Goal: Task Accomplishment & Management: Complete application form

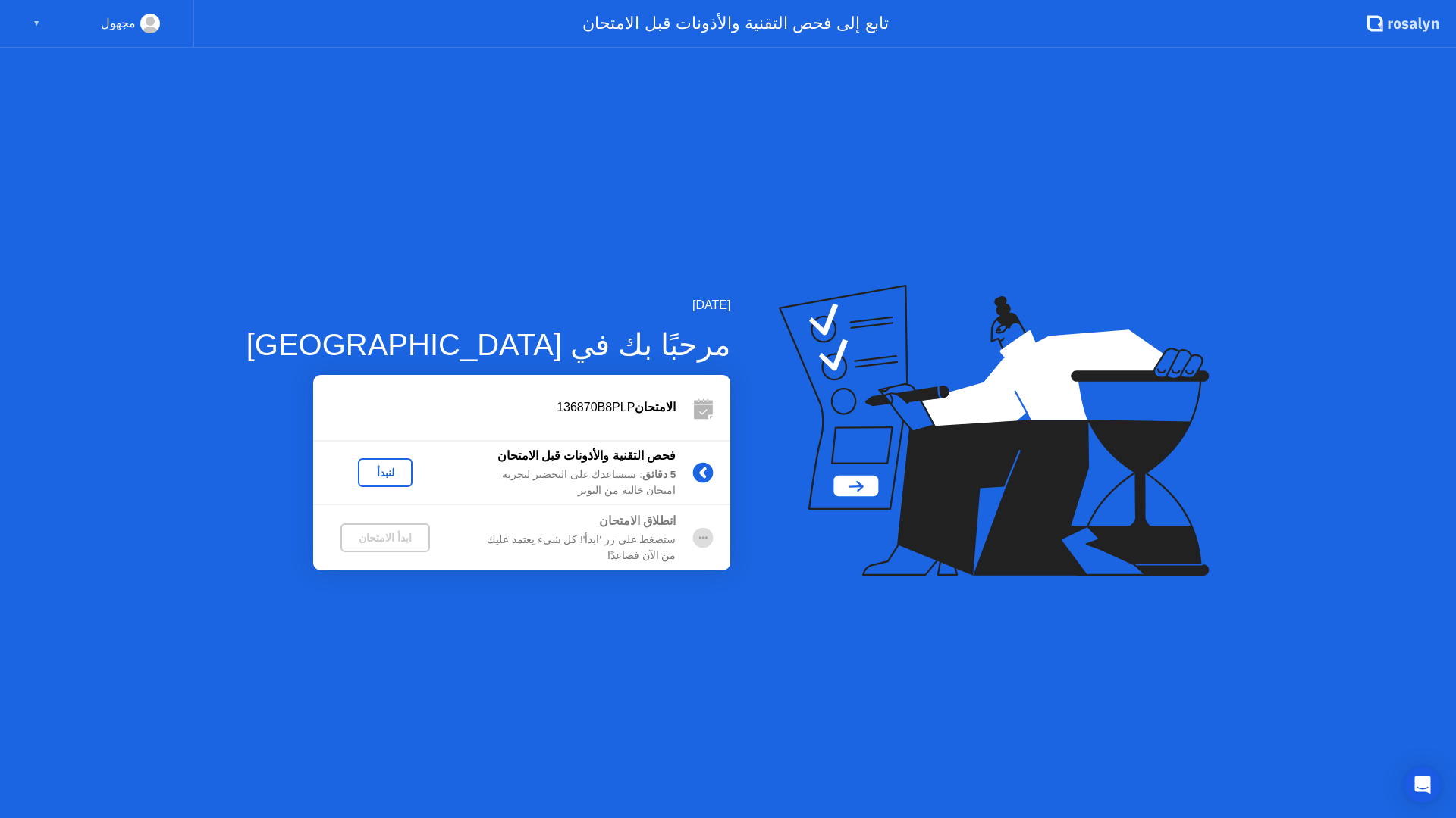
click at [364, 470] on div "لنبدأ" at bounding box center [384, 473] width 42 height 12
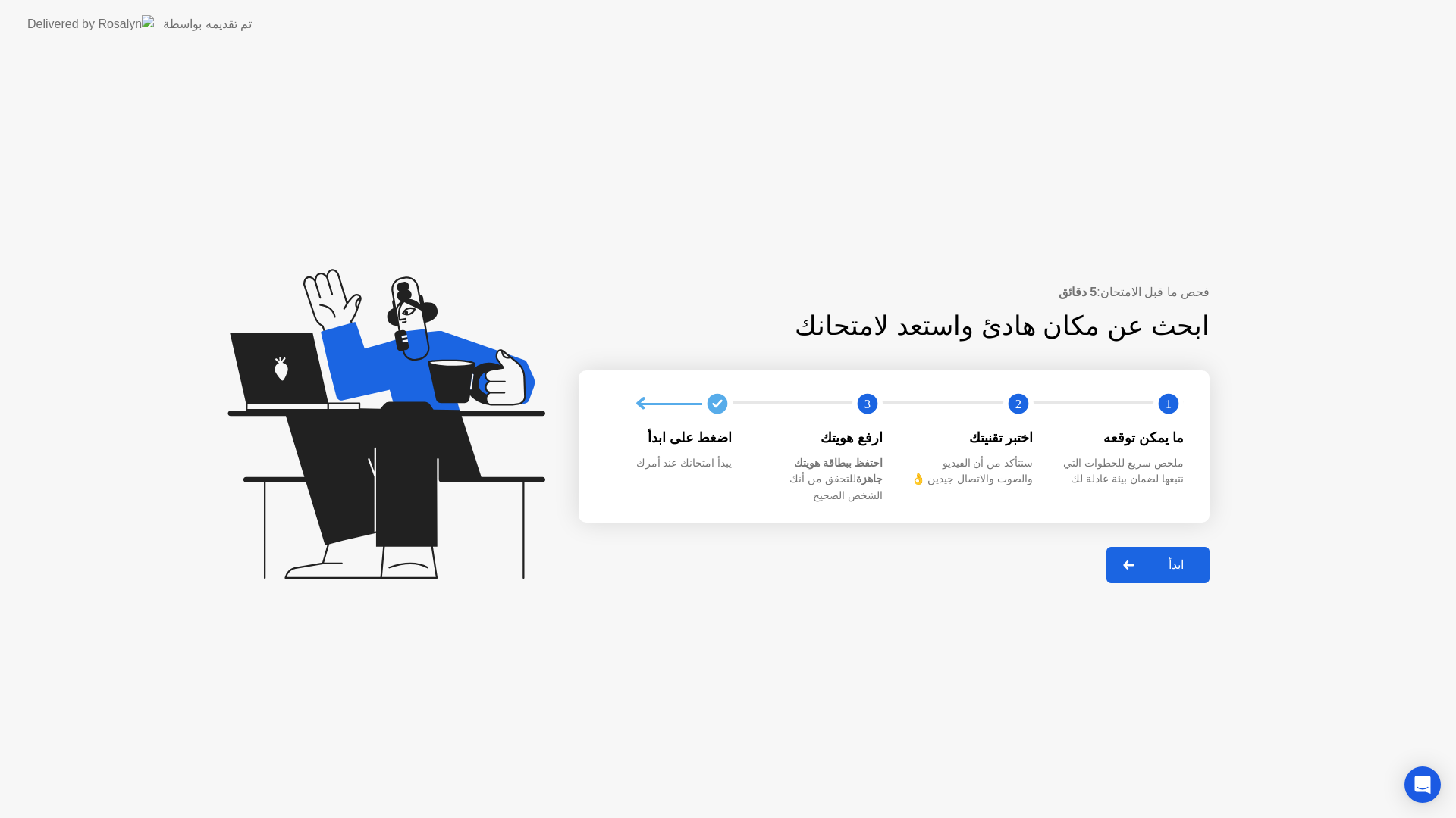
click at [1180, 564] on div "ابدأ" at bounding box center [1175, 565] width 58 height 15
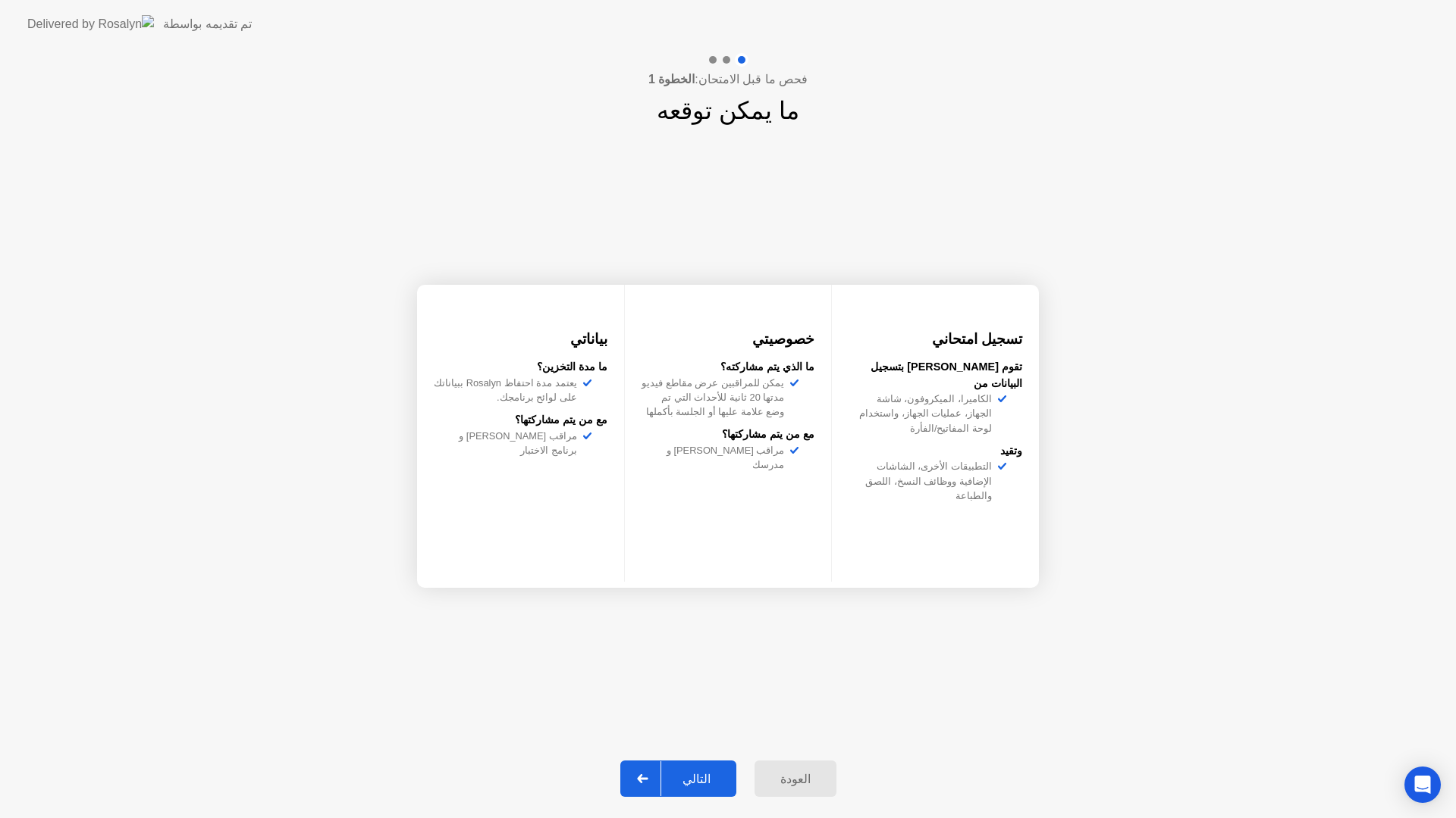
click at [706, 774] on div "التالي" at bounding box center [696, 779] width 71 height 15
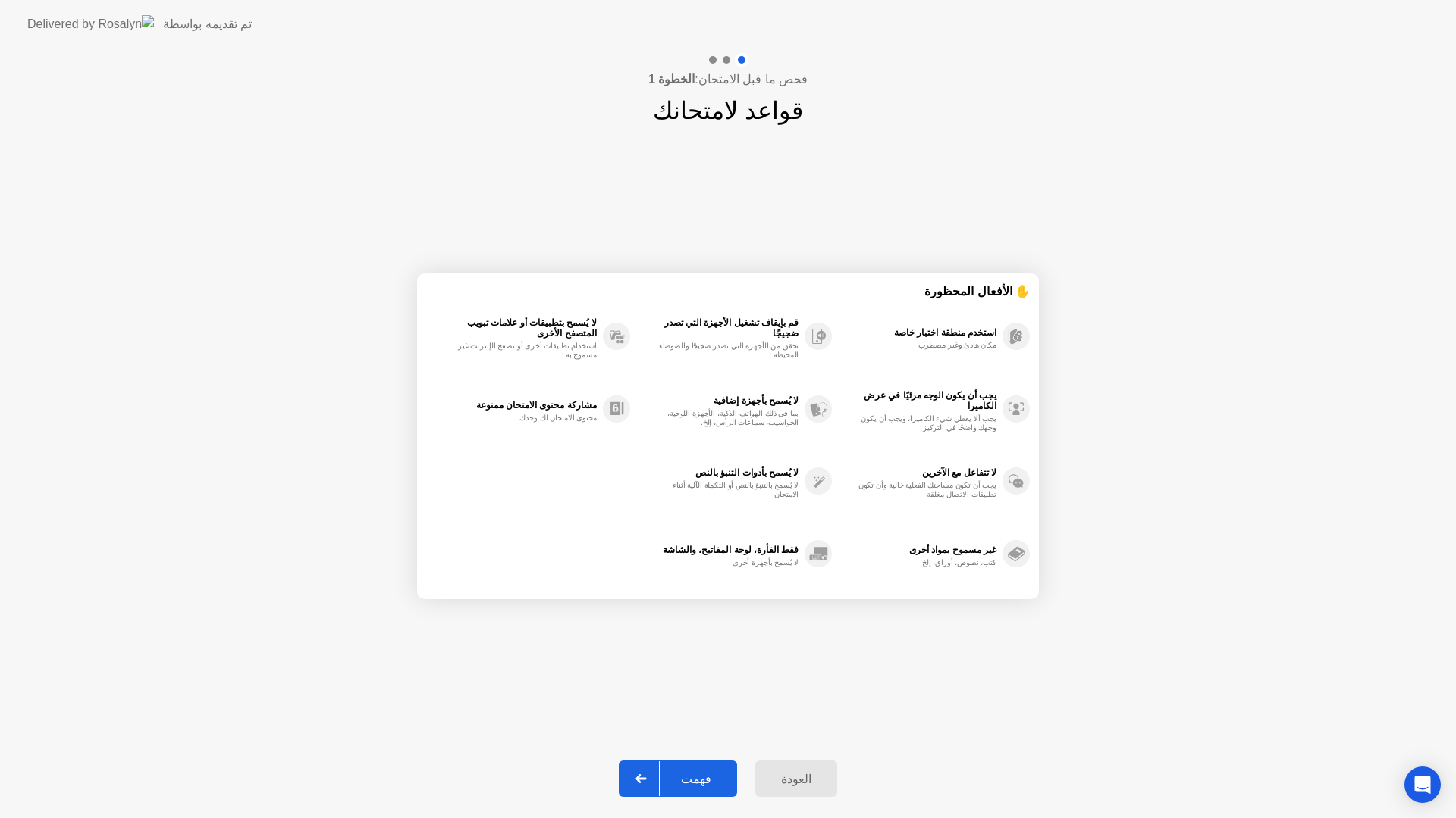
click at [711, 772] on div "فهمت" at bounding box center [696, 779] width 72 height 15
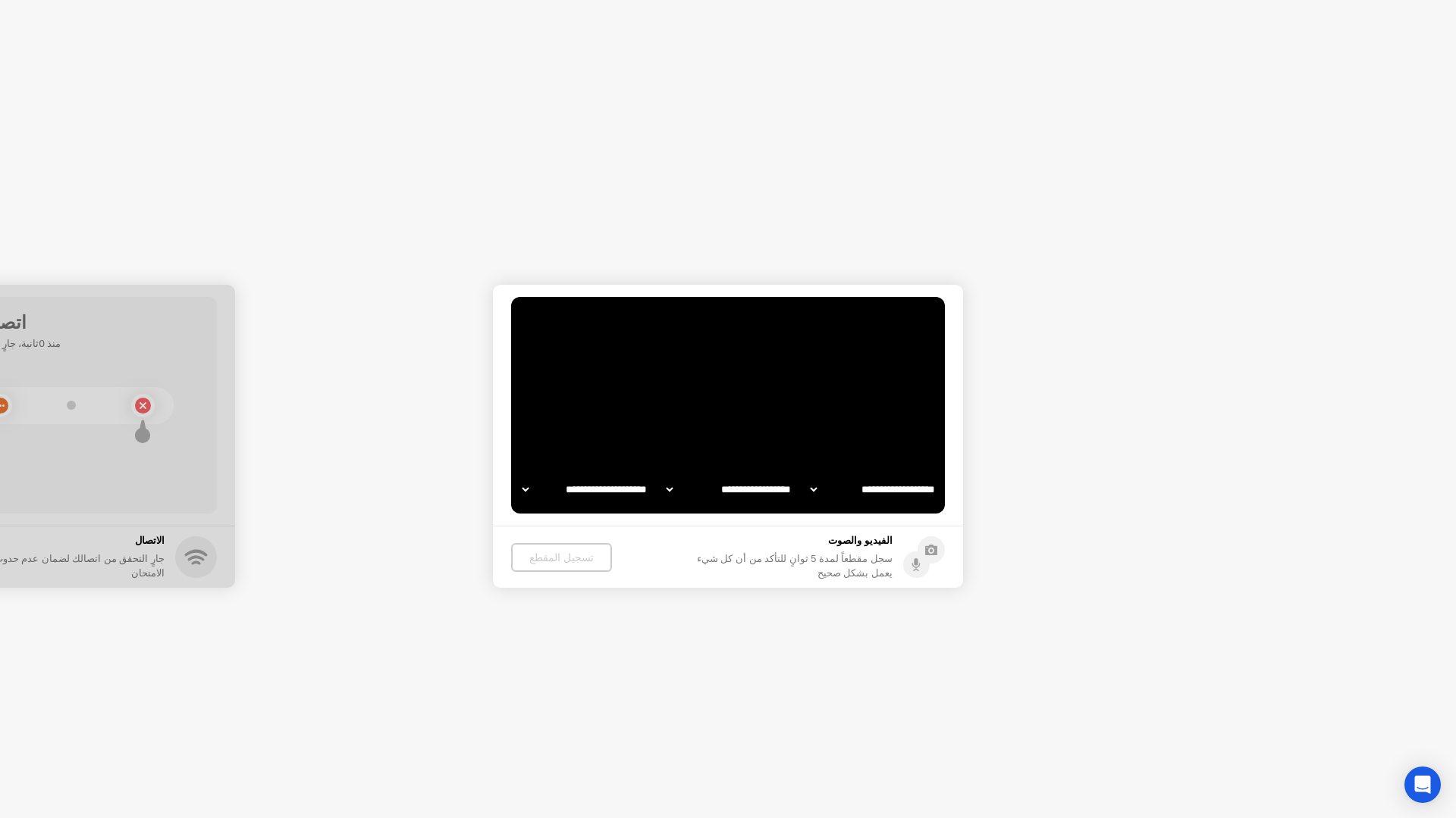
select select "**********"
select select "*******"
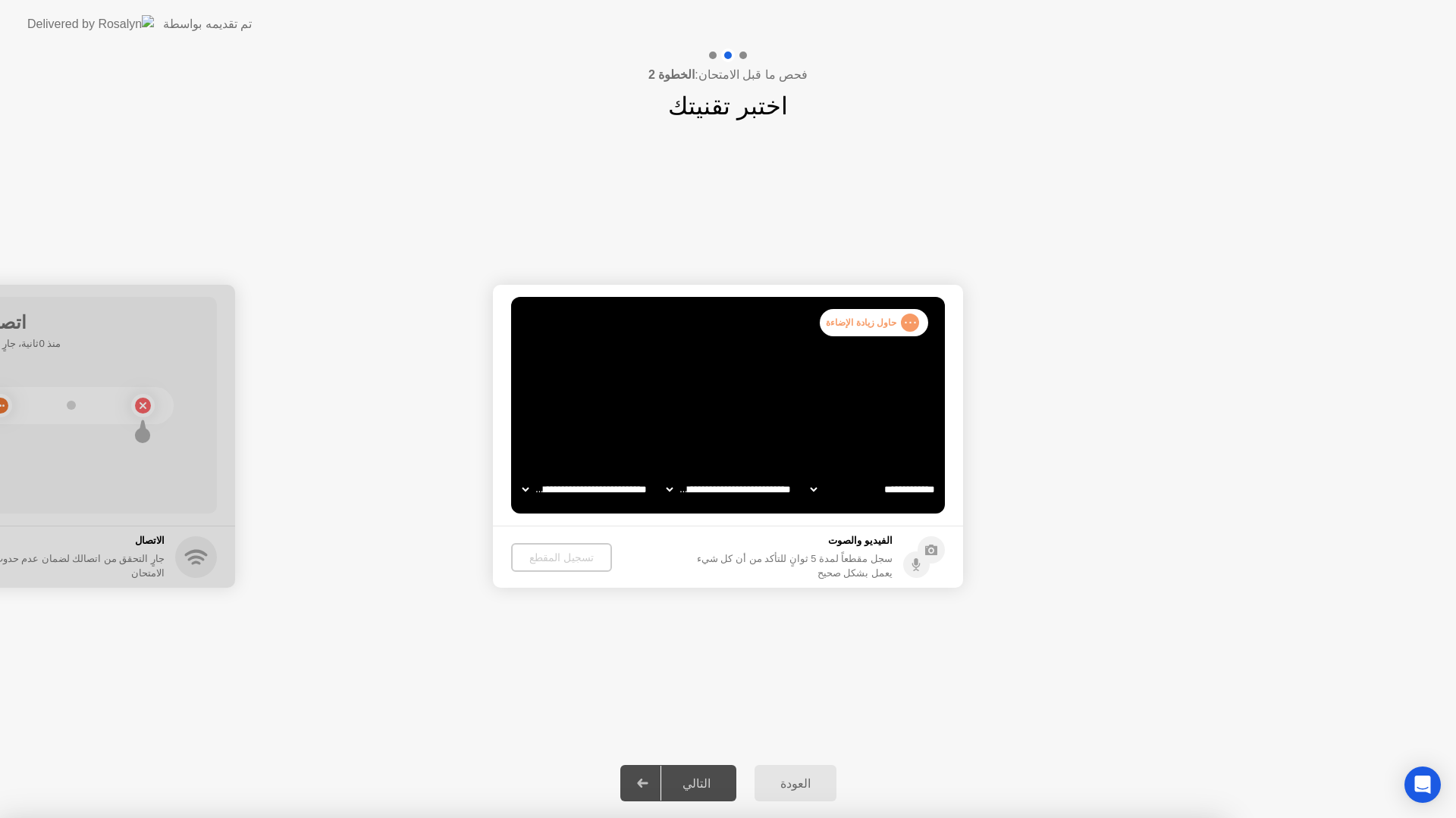
select select "**********"
click at [696, 818] on div at bounding box center [728, 818] width 1456 height 0
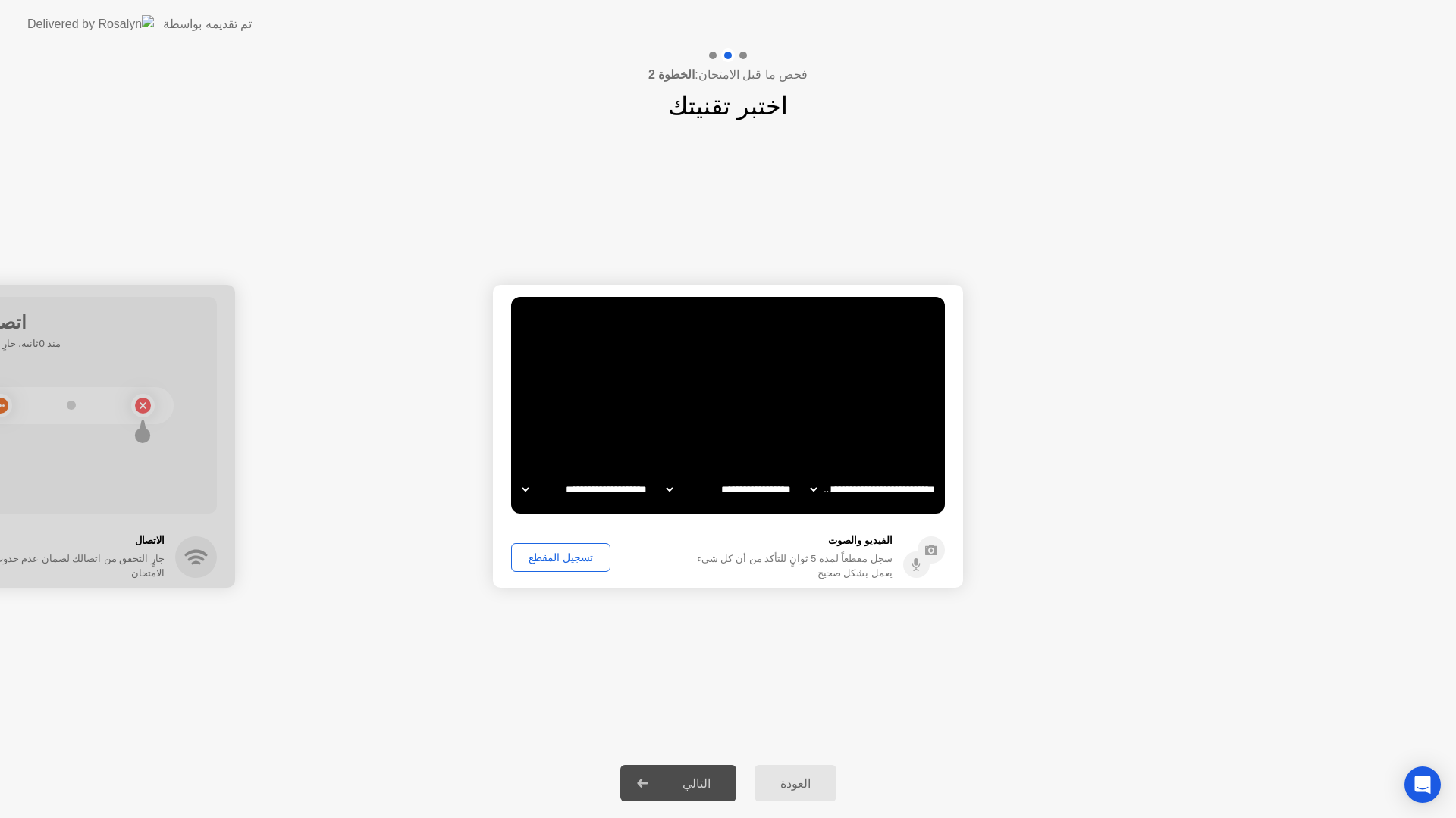
click at [569, 555] on div "تسجيل المقطع" at bounding box center [560, 558] width 89 height 12
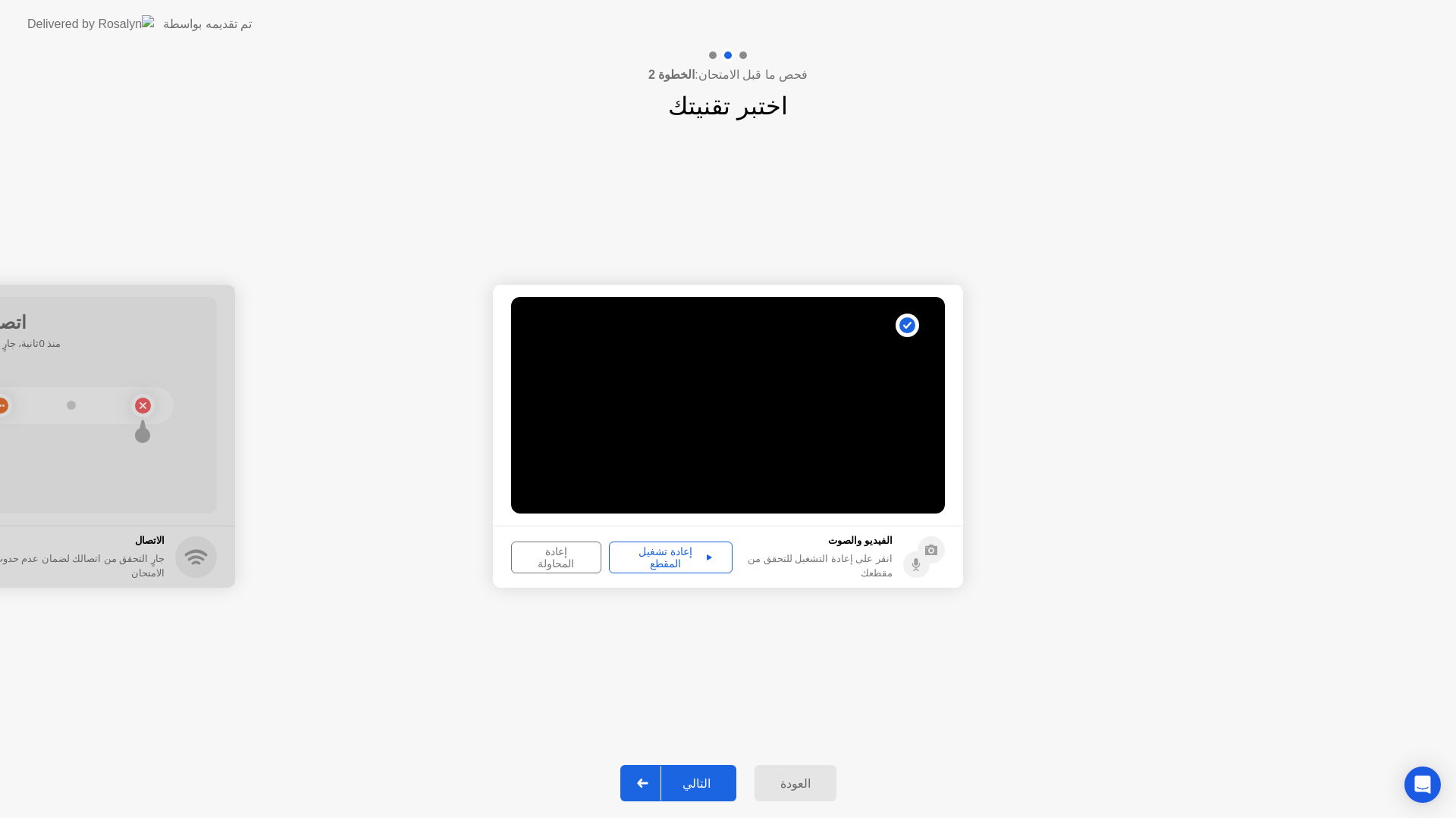
click at [660, 561] on div "إعادة تشغيل المقطع" at bounding box center [670, 558] width 113 height 24
click at [715, 788] on div "التالي" at bounding box center [696, 784] width 71 height 15
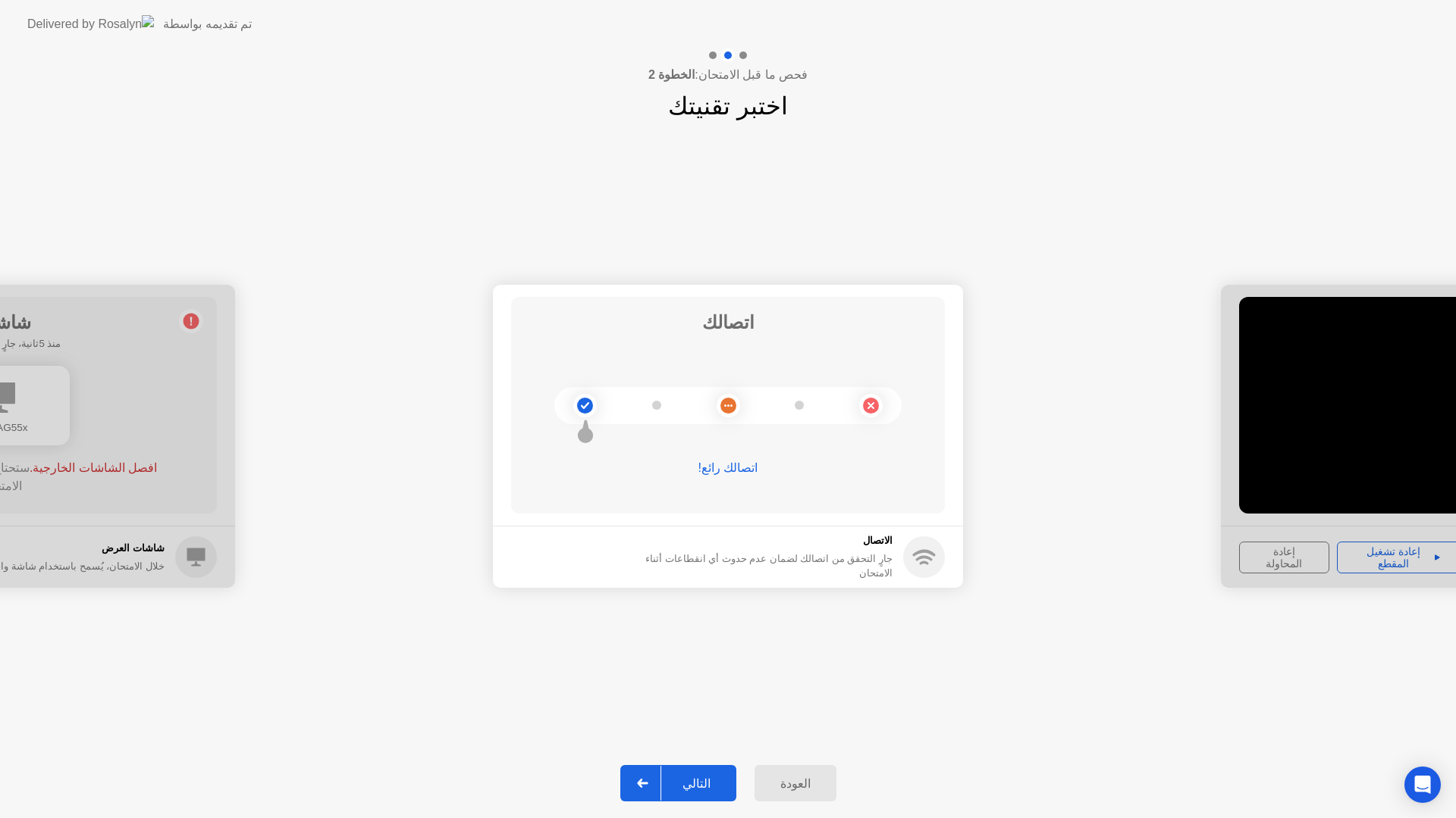
click at [717, 780] on div "التالي" at bounding box center [696, 784] width 71 height 15
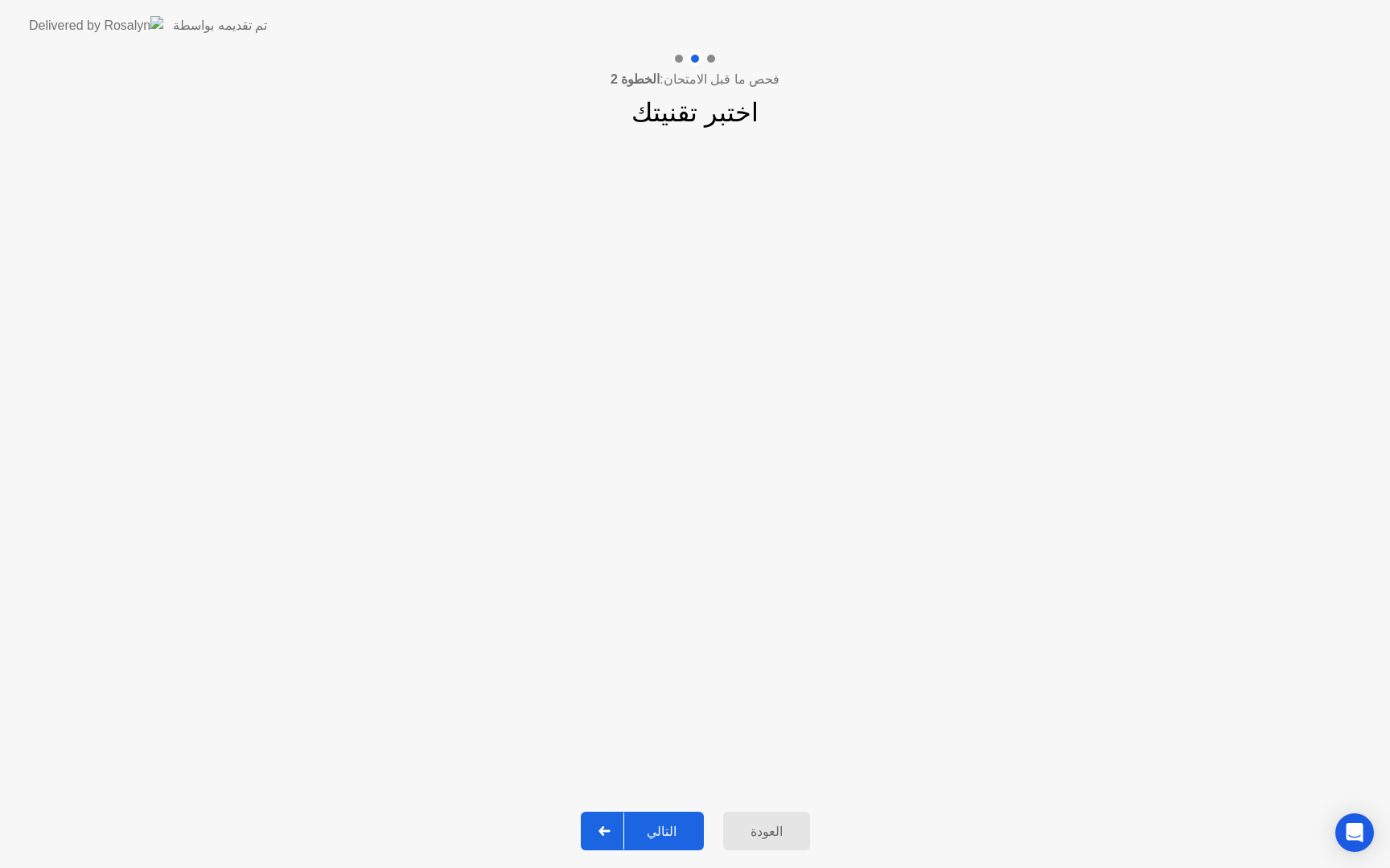
click at [678, 824] on div "التالي" at bounding box center [662, 831] width 75 height 16
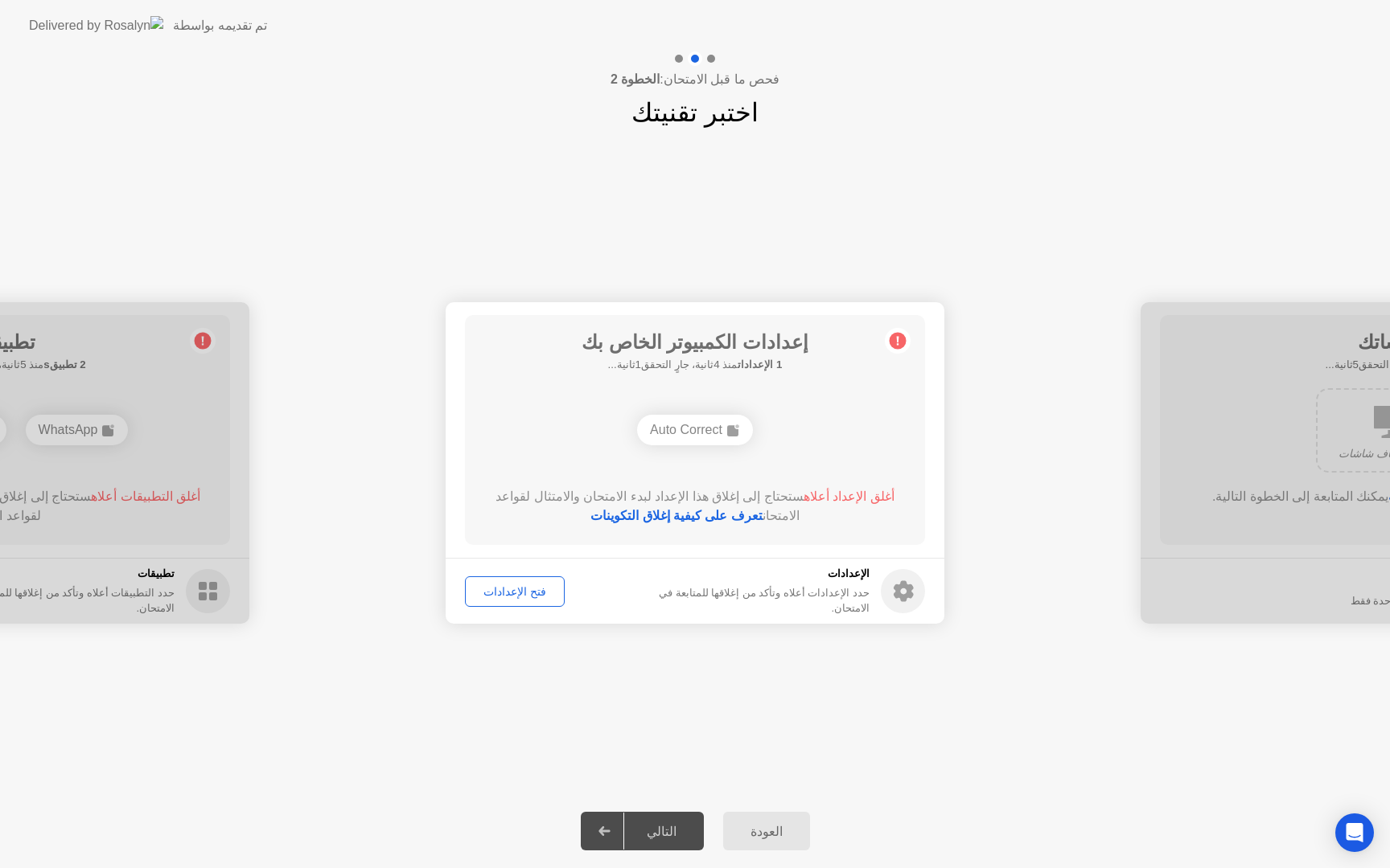
click at [658, 428] on div "Auto Correct" at bounding box center [695, 429] width 116 height 30
click at [536, 590] on div "فتح الإعدادات" at bounding box center [515, 592] width 89 height 13
click at [717, 435] on div "Auto Correct" at bounding box center [695, 429] width 116 height 30
click at [899, 344] on circle at bounding box center [897, 341] width 16 height 16
click at [898, 342] on circle at bounding box center [897, 341] width 16 height 16
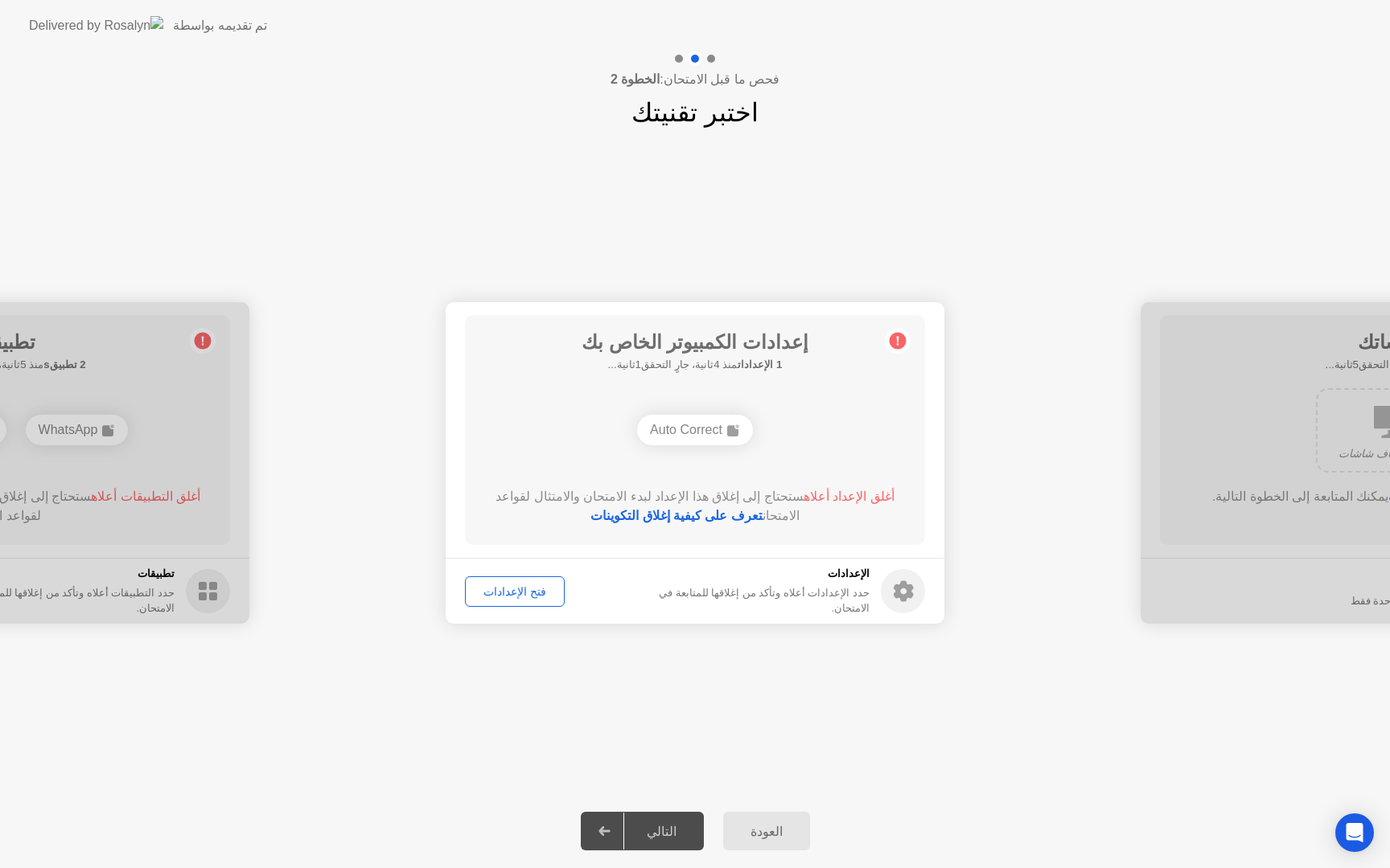
click at [722, 428] on div "Auto Correct" at bounding box center [695, 429] width 116 height 30
click at [901, 588] on icon at bounding box center [904, 591] width 20 height 21
click at [536, 595] on div "فتح الإعدادات" at bounding box center [515, 592] width 89 height 13
click at [525, 586] on div "فتح الإعدادات" at bounding box center [515, 592] width 89 height 13
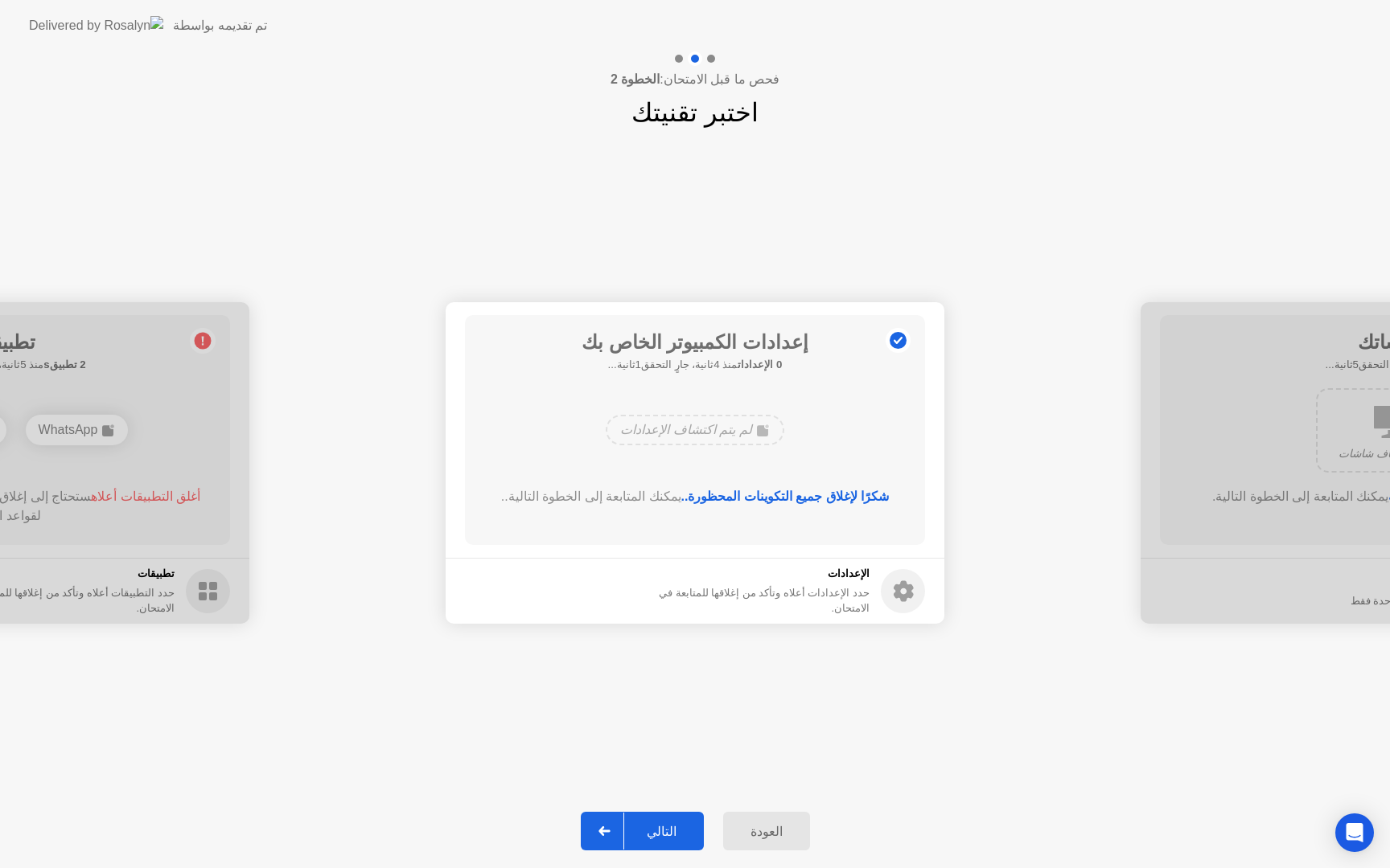
click at [822, 533] on div "إعدادات الكمبيوتر الخاص بك 0 الإعدادات منذ 4ثانية، جارٍ التحقق1ثانية... لم يتم …" at bounding box center [695, 430] width 460 height 230
click at [660, 820] on button "التالي" at bounding box center [642, 831] width 123 height 38
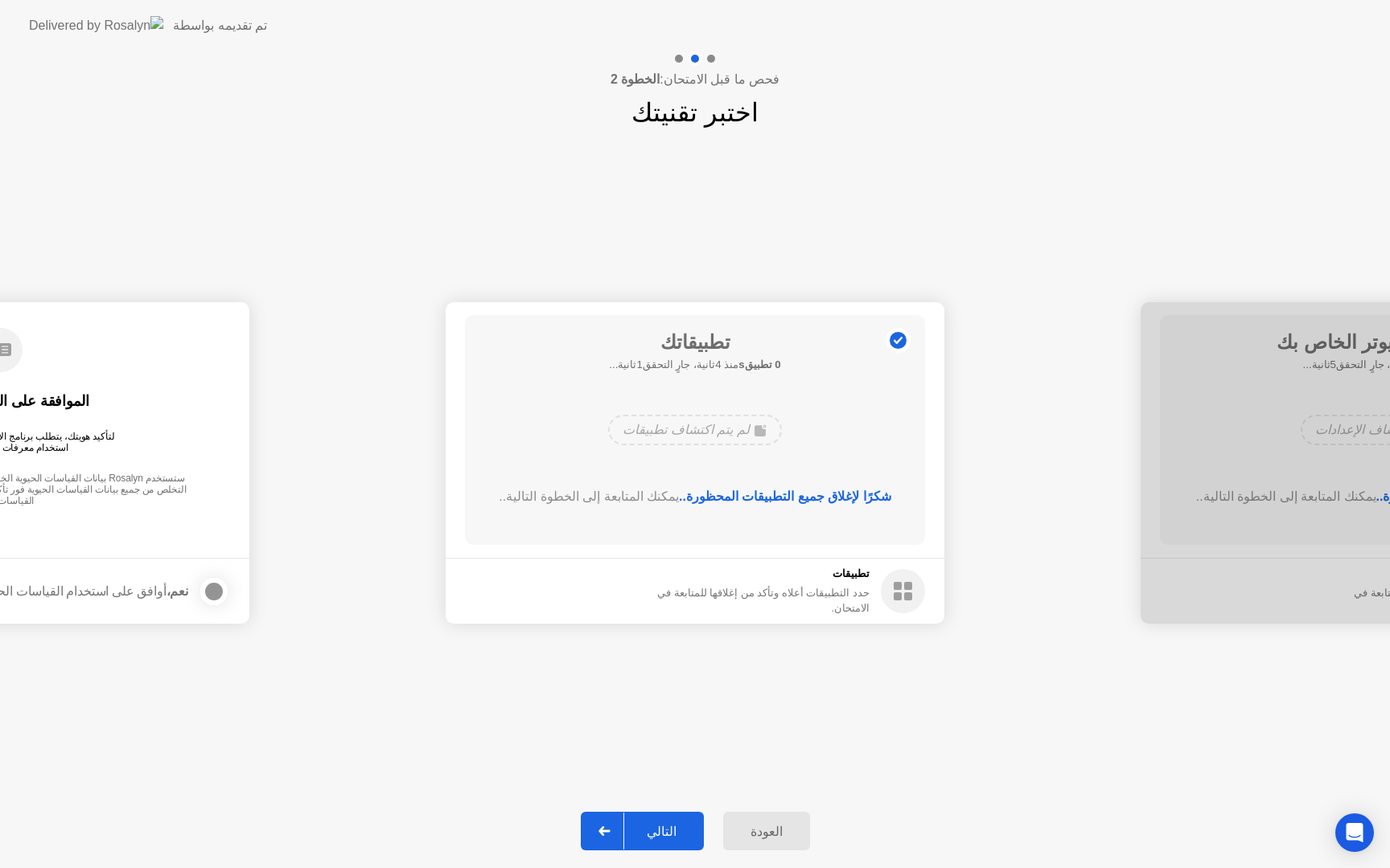
click at [694, 533] on div "تطبيقاتك 0 تطبيقs منذ 4ثانية، جارٍ التحقق1ثانية... لم يتم اكتشاف تطبيقات شكرًا …" at bounding box center [695, 430] width 460 height 230
click at [673, 830] on div "التالي" at bounding box center [662, 831] width 75 height 16
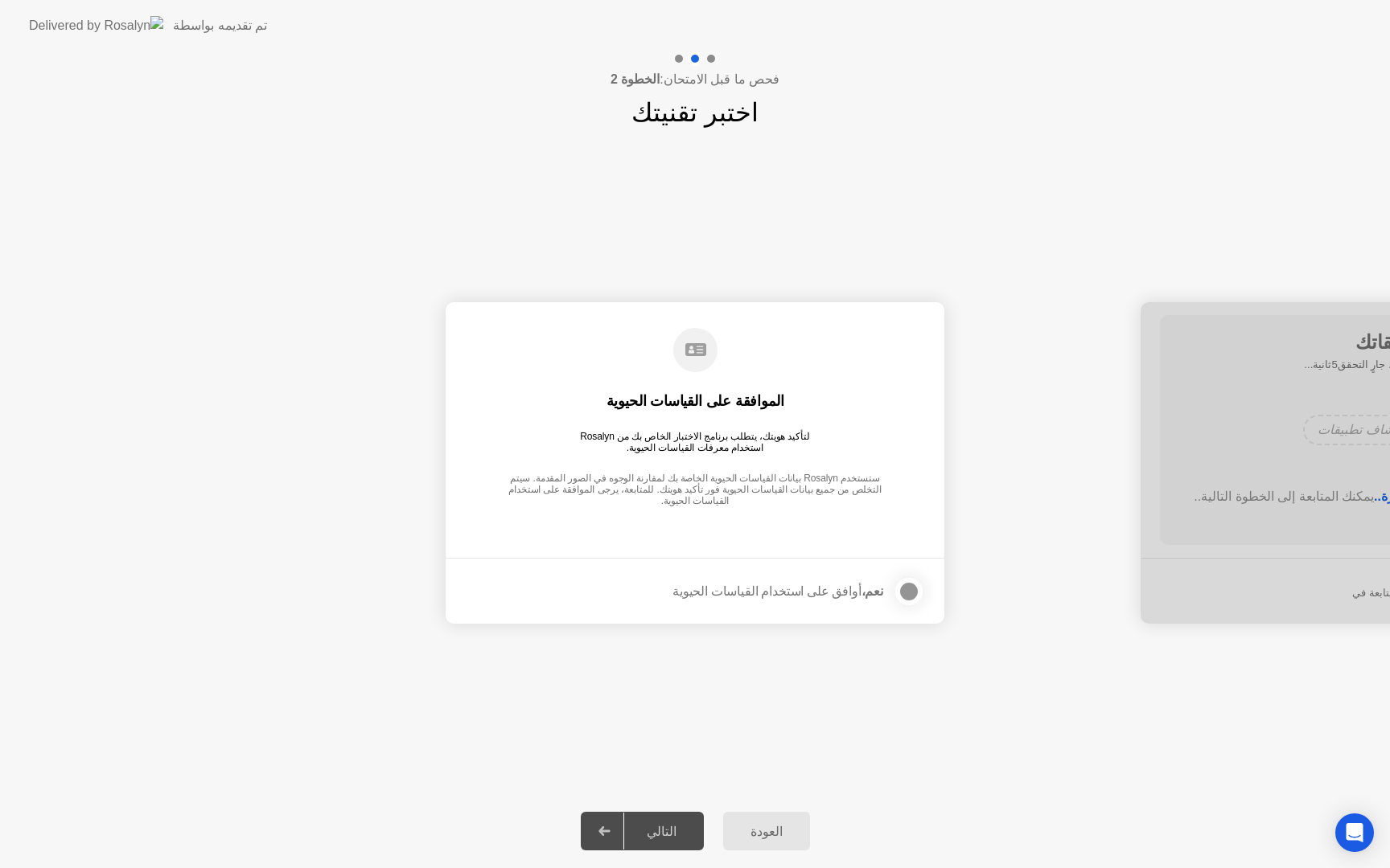
click at [913, 593] on div at bounding box center [908, 591] width 19 height 19
click at [665, 836] on div "التالي" at bounding box center [662, 831] width 75 height 16
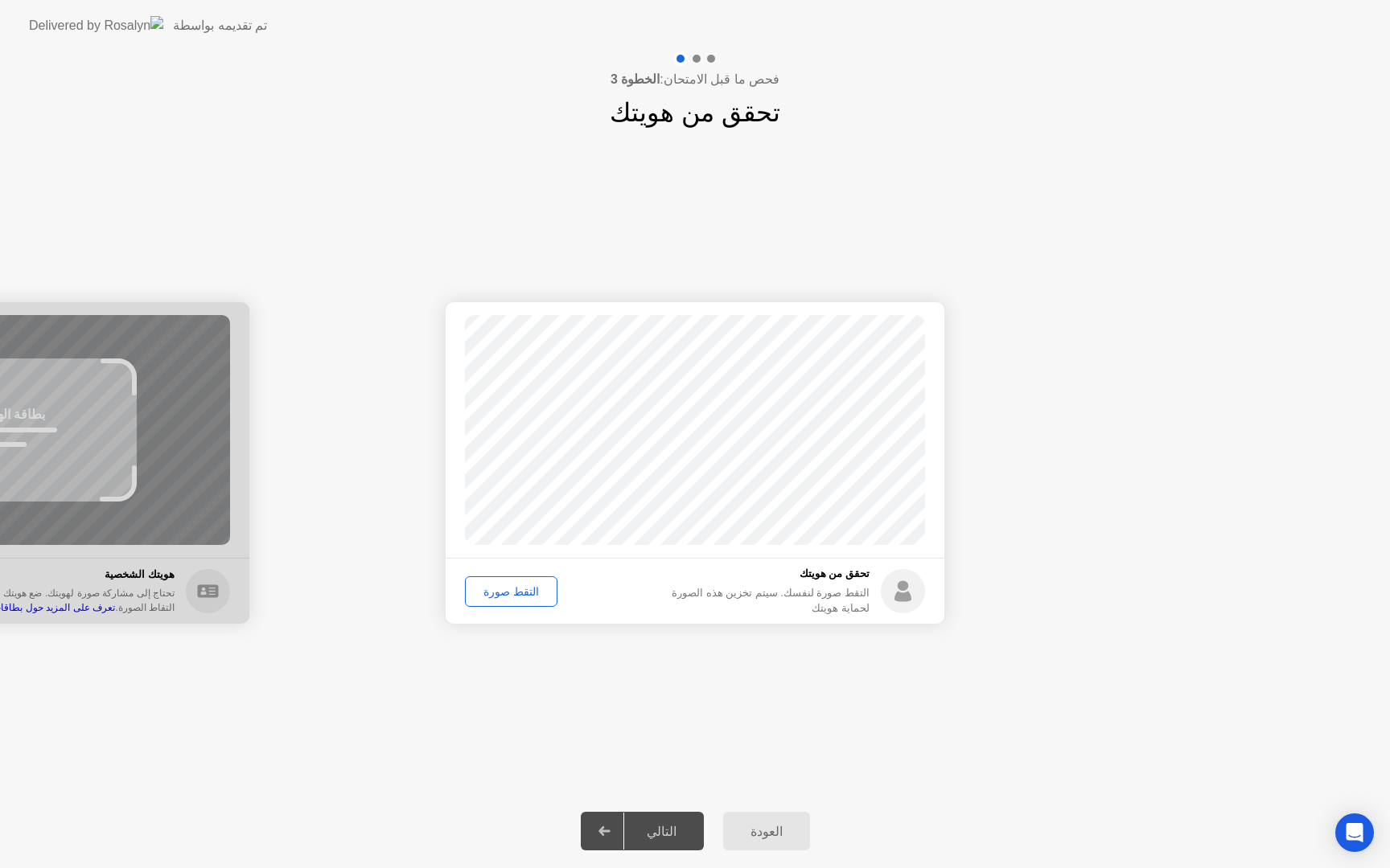
click at [529, 596] on div "التقط صورة" at bounding box center [511, 592] width 81 height 13
click at [659, 835] on div "التالي" at bounding box center [662, 831] width 75 height 16
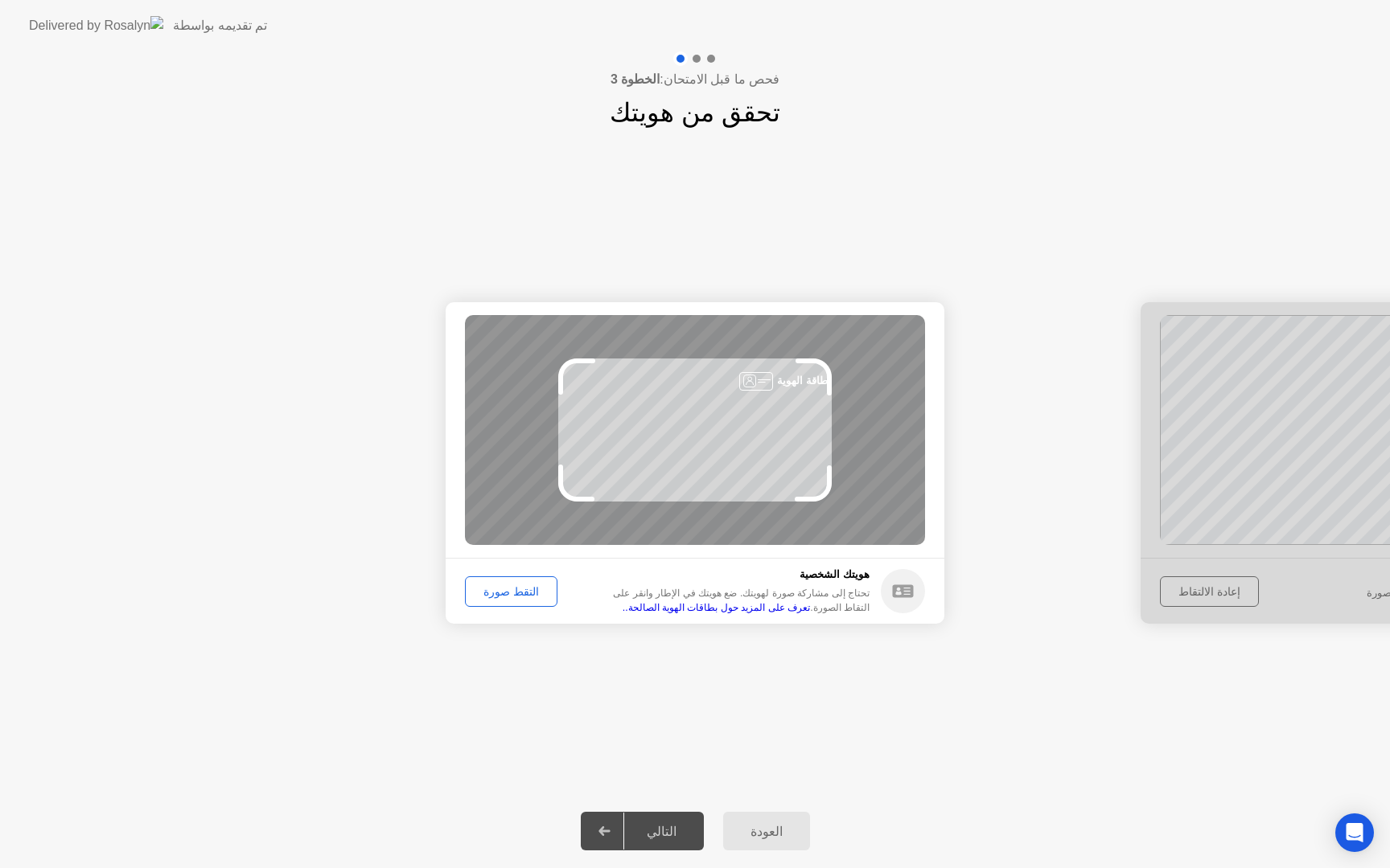
click at [520, 592] on div "التقط صورة" at bounding box center [511, 592] width 81 height 13
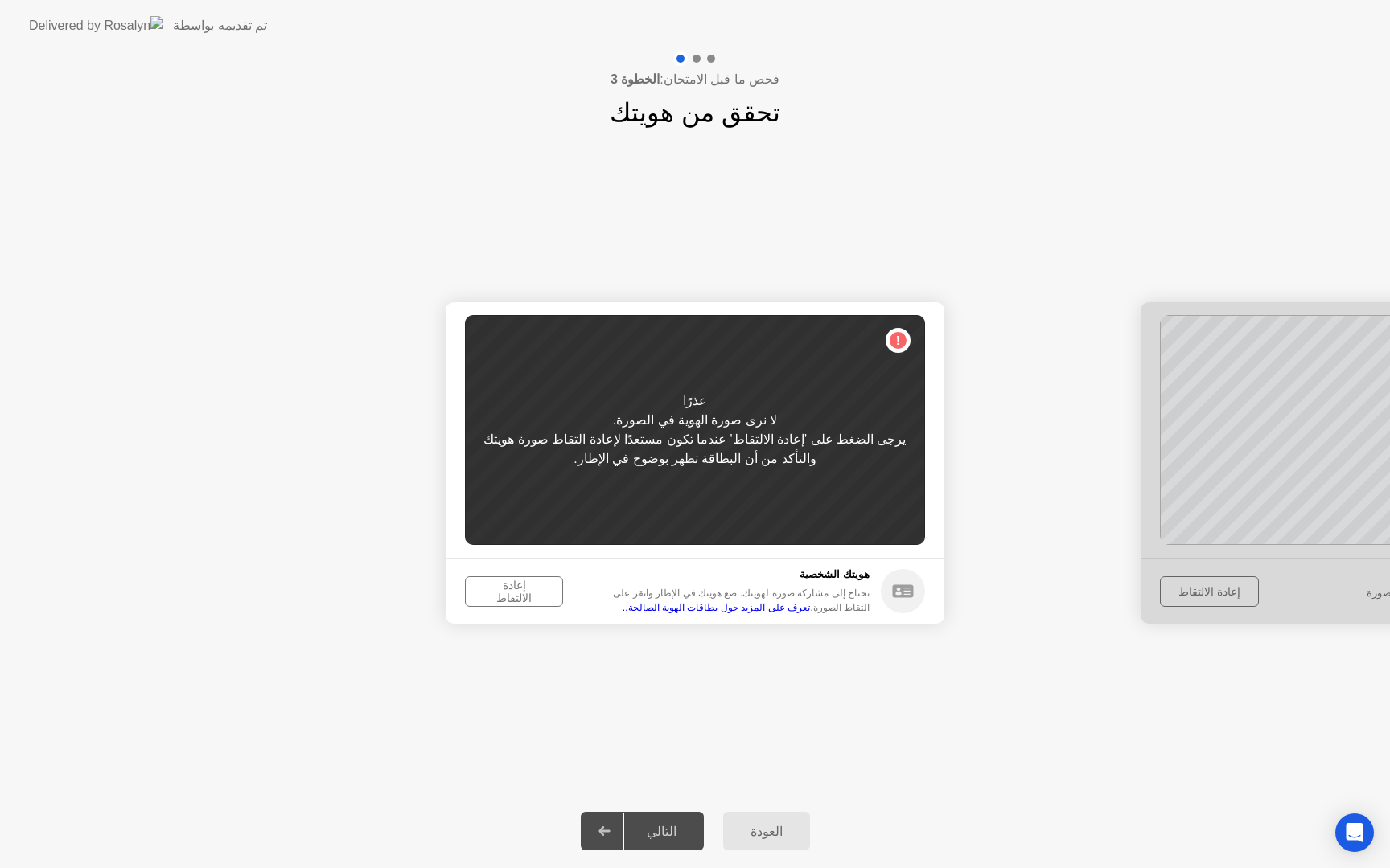
click at [526, 592] on div "إعادة الالتقاط" at bounding box center [514, 592] width 87 height 26
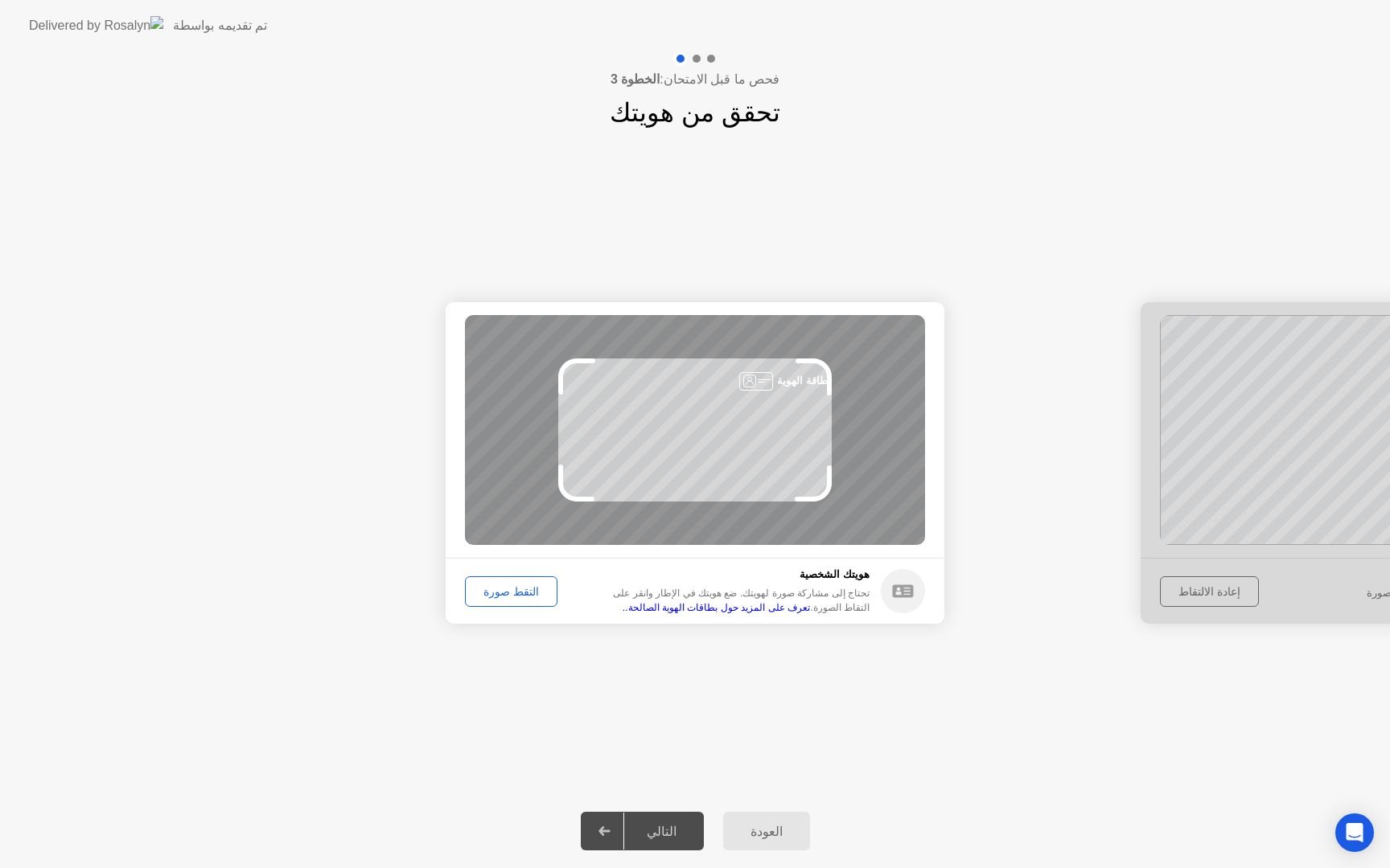
click at [526, 592] on div "التقط صورة" at bounding box center [511, 592] width 81 height 13
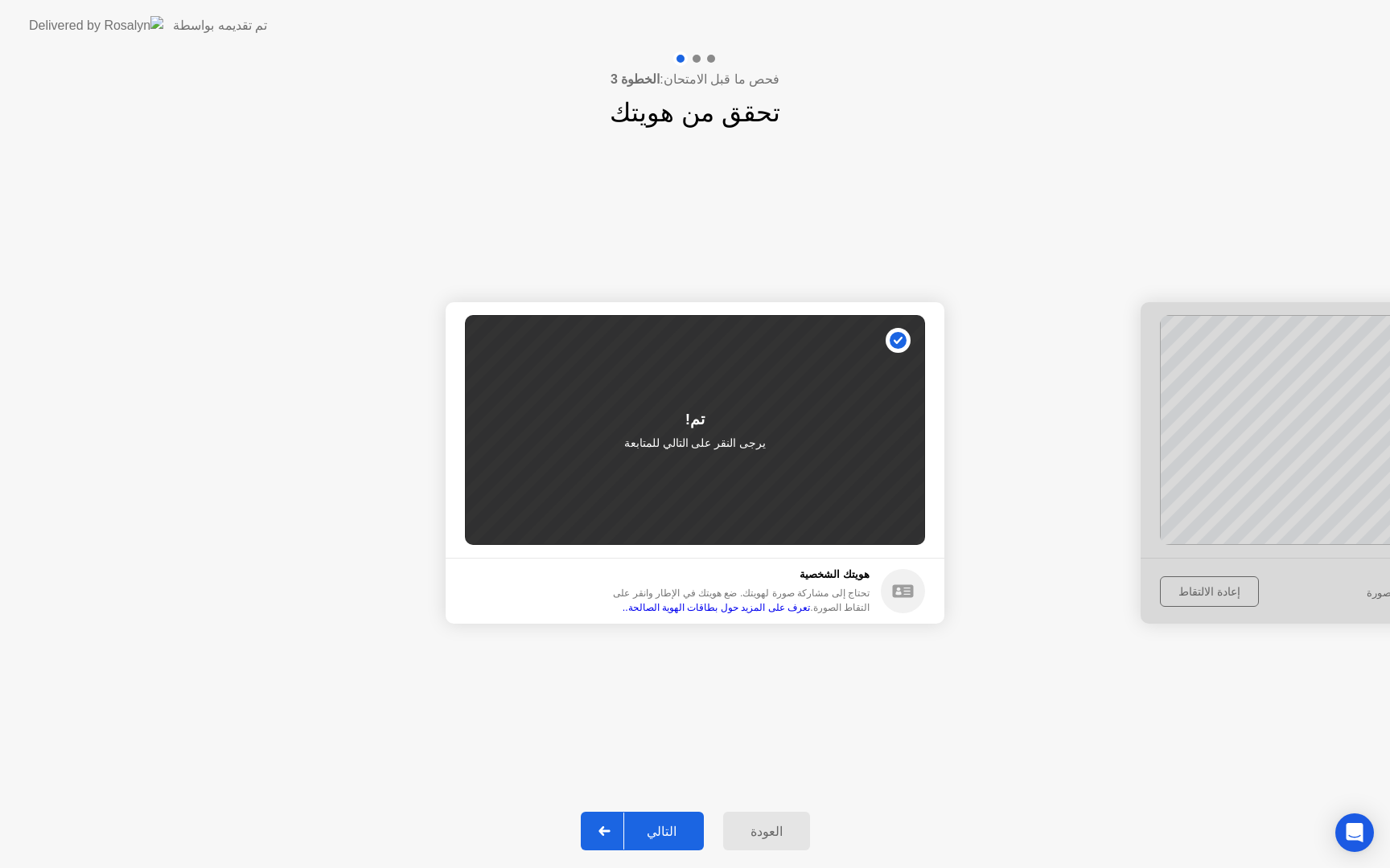
click at [664, 835] on div "التالي" at bounding box center [662, 831] width 75 height 16
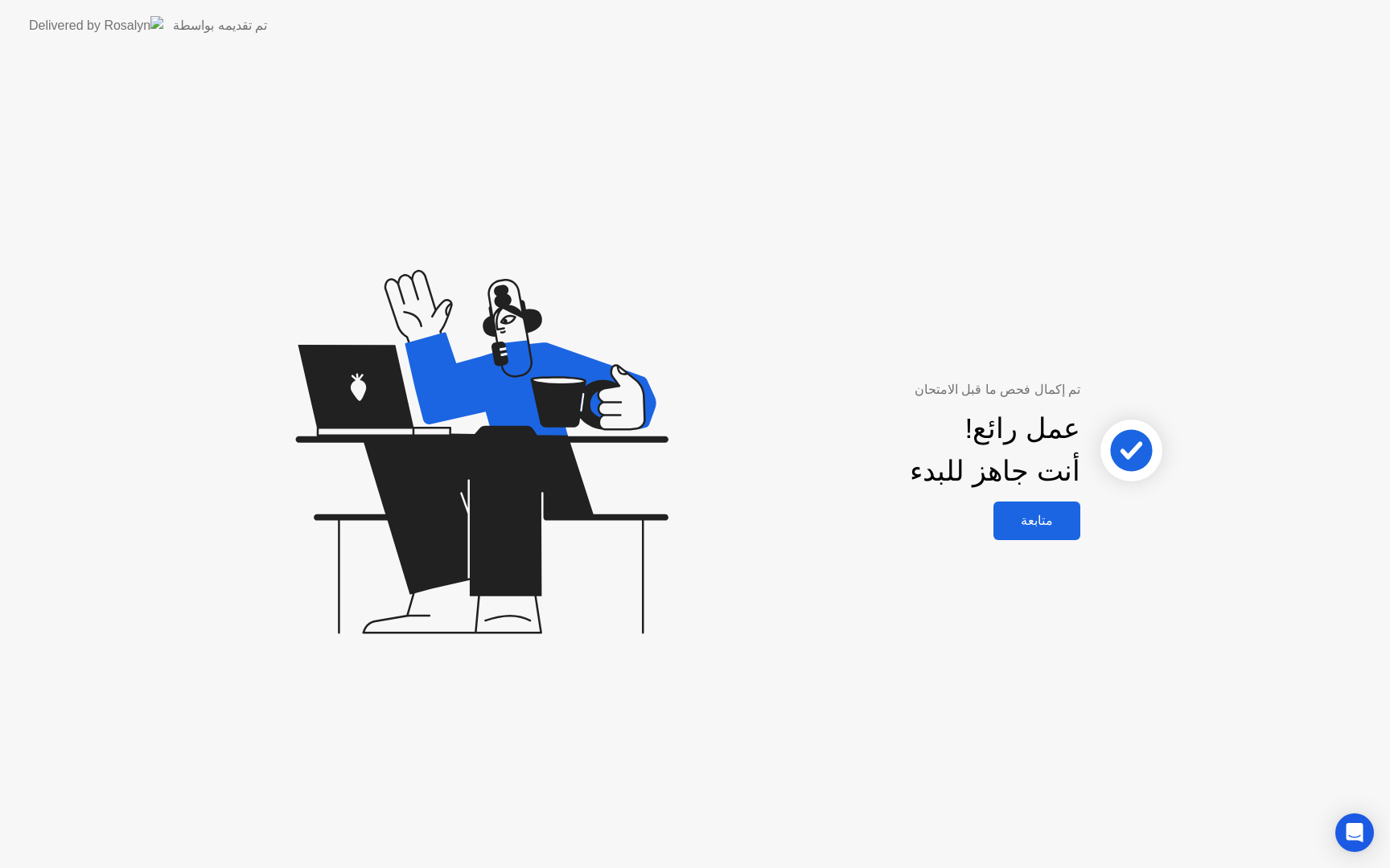
click at [1038, 526] on div "متابعة" at bounding box center [1036, 520] width 77 height 16
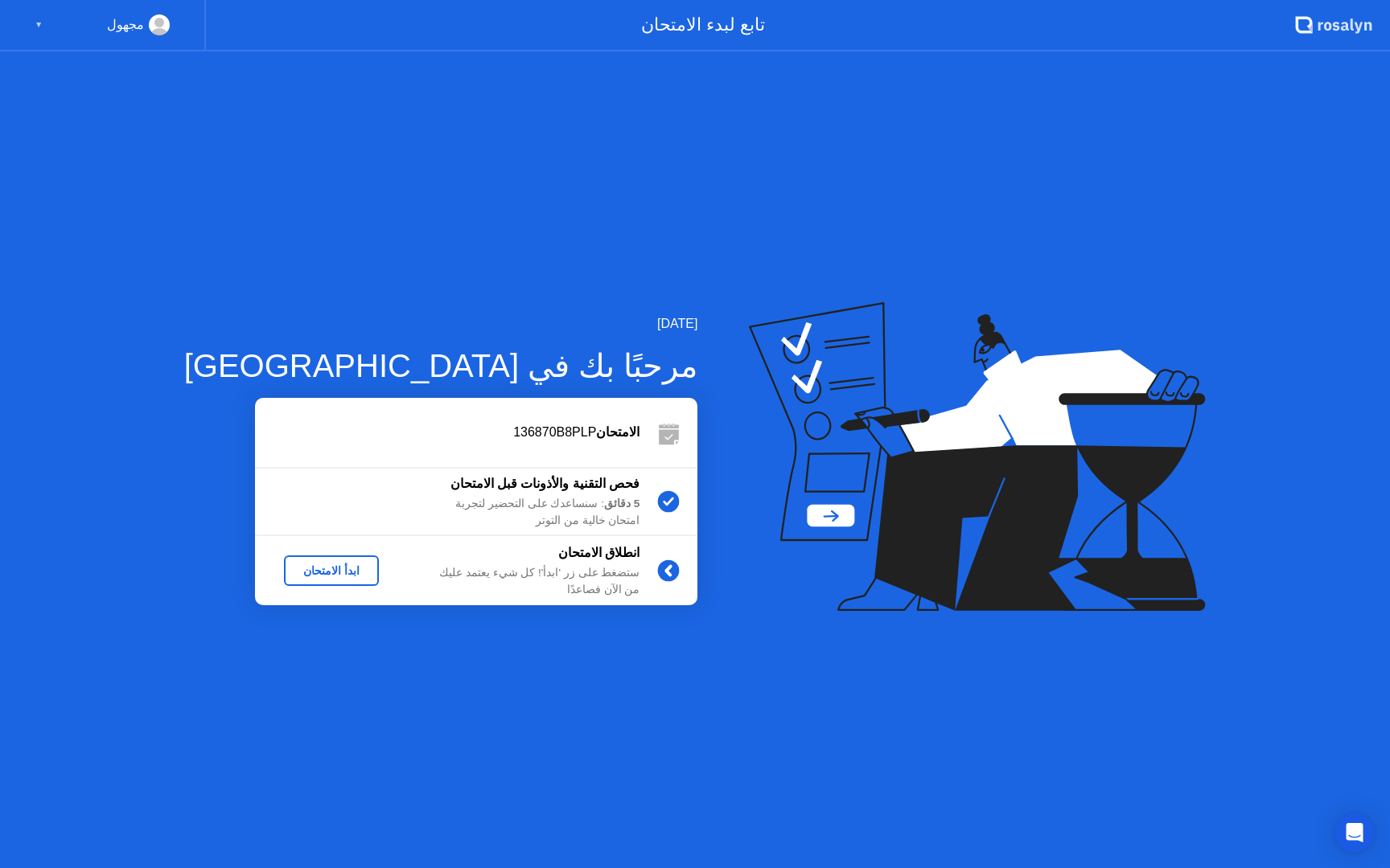
click at [310, 570] on div "ابدأ الامتحان" at bounding box center [332, 571] width 82 height 13
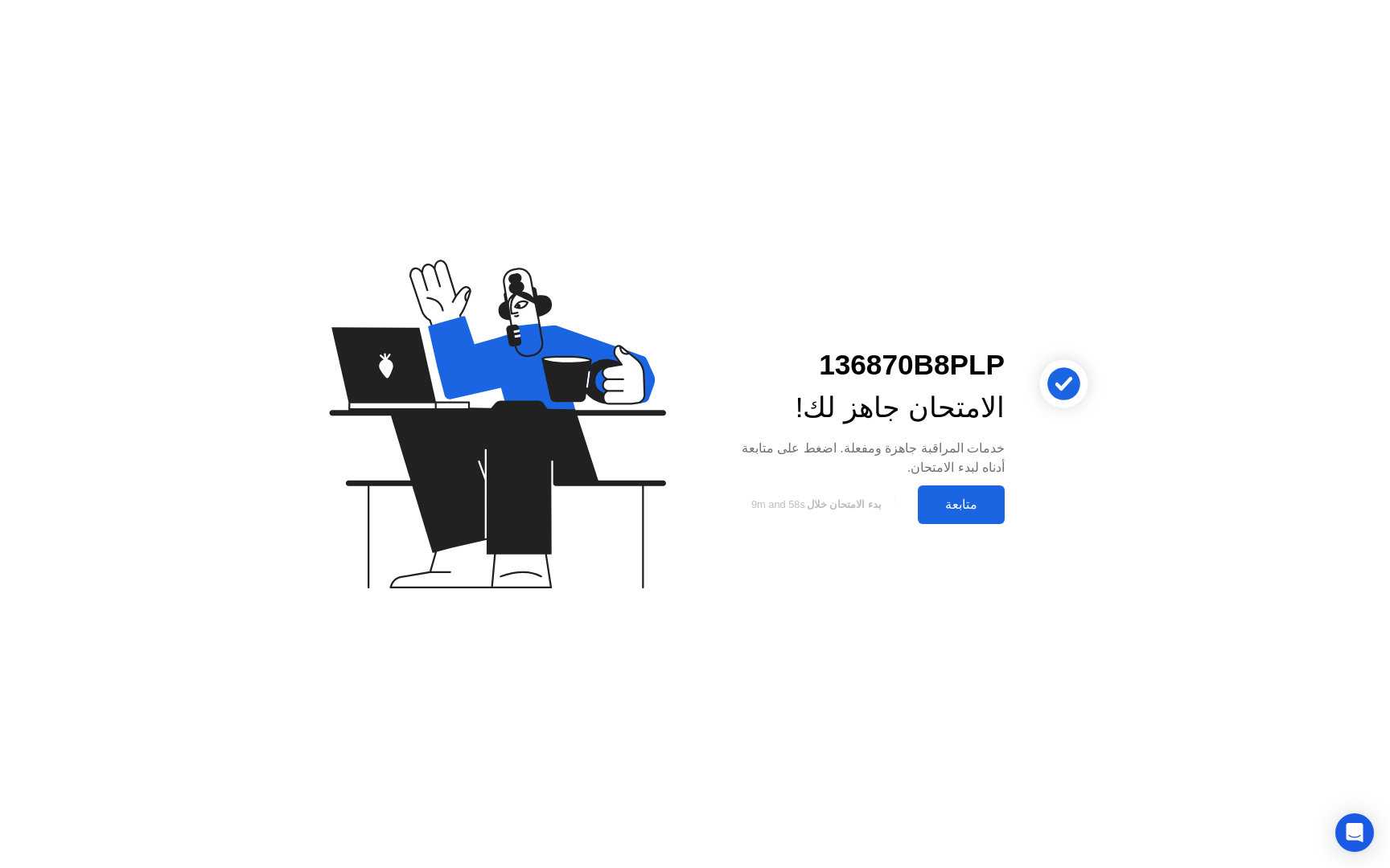
click at [958, 506] on div "متابعة" at bounding box center [960, 504] width 77 height 16
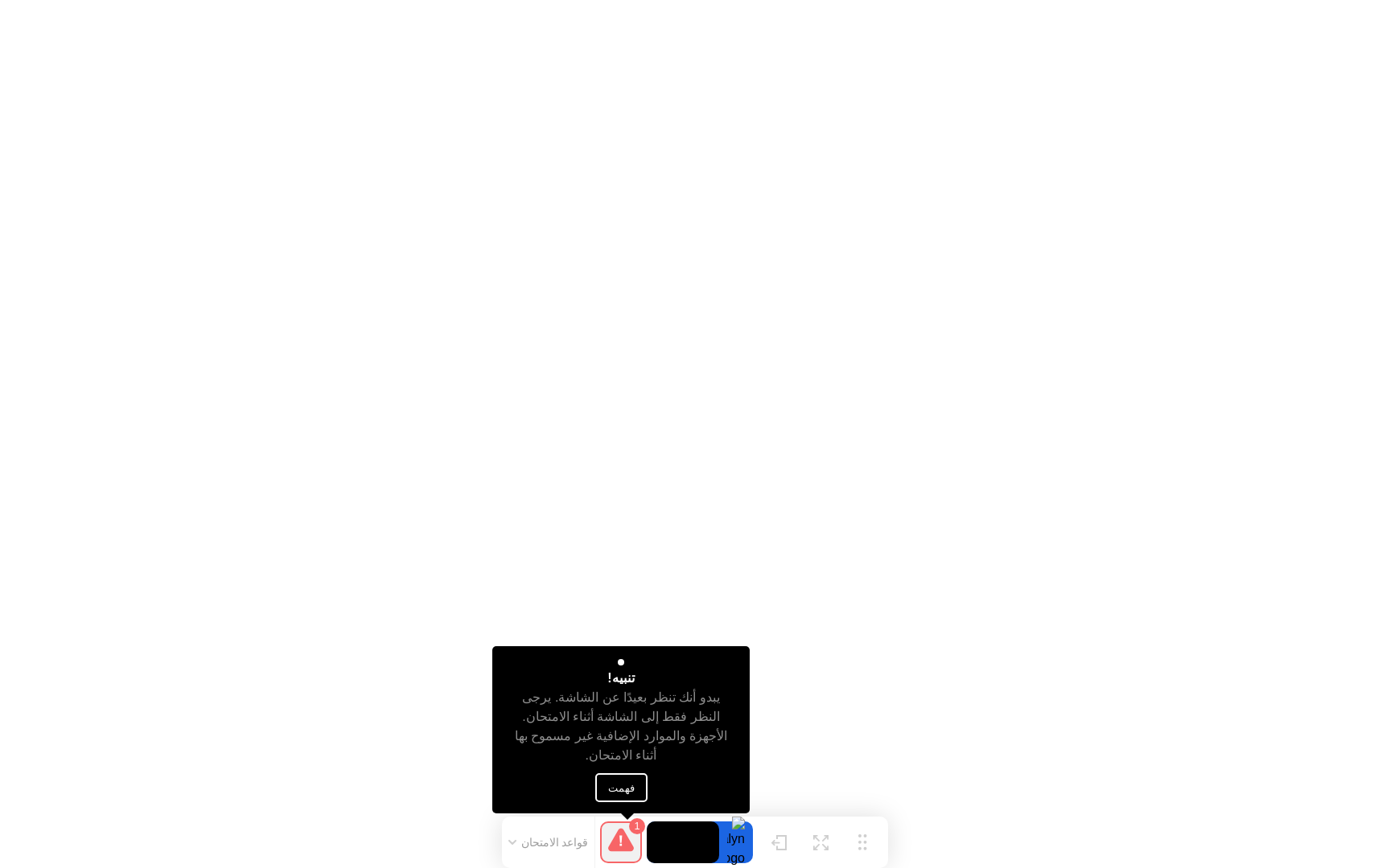
click at [620, 795] on button "فهمت" at bounding box center [621, 789] width 52 height 29
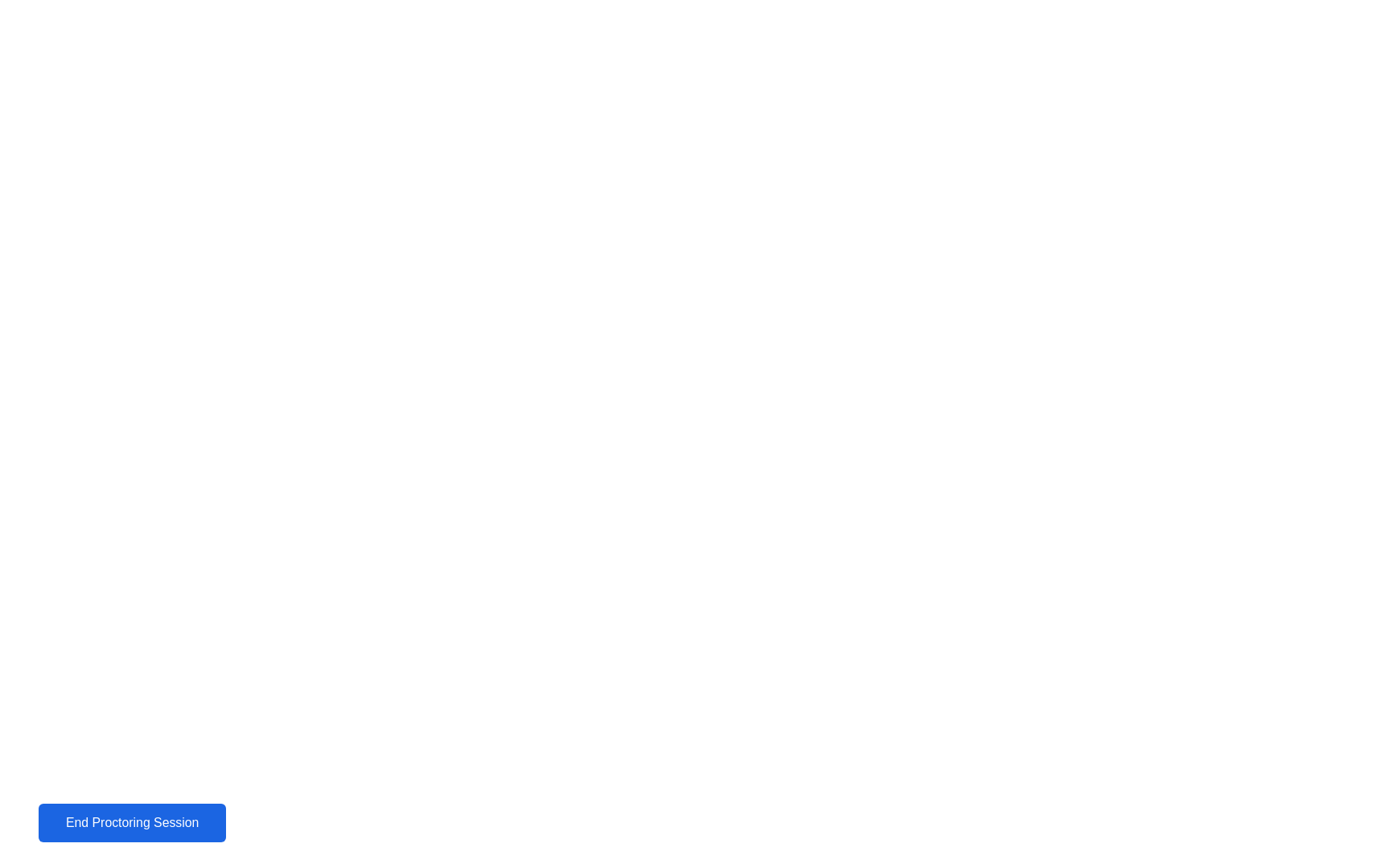
click at [138, 822] on div "End Proctoring Session" at bounding box center [133, 823] width 178 height 15
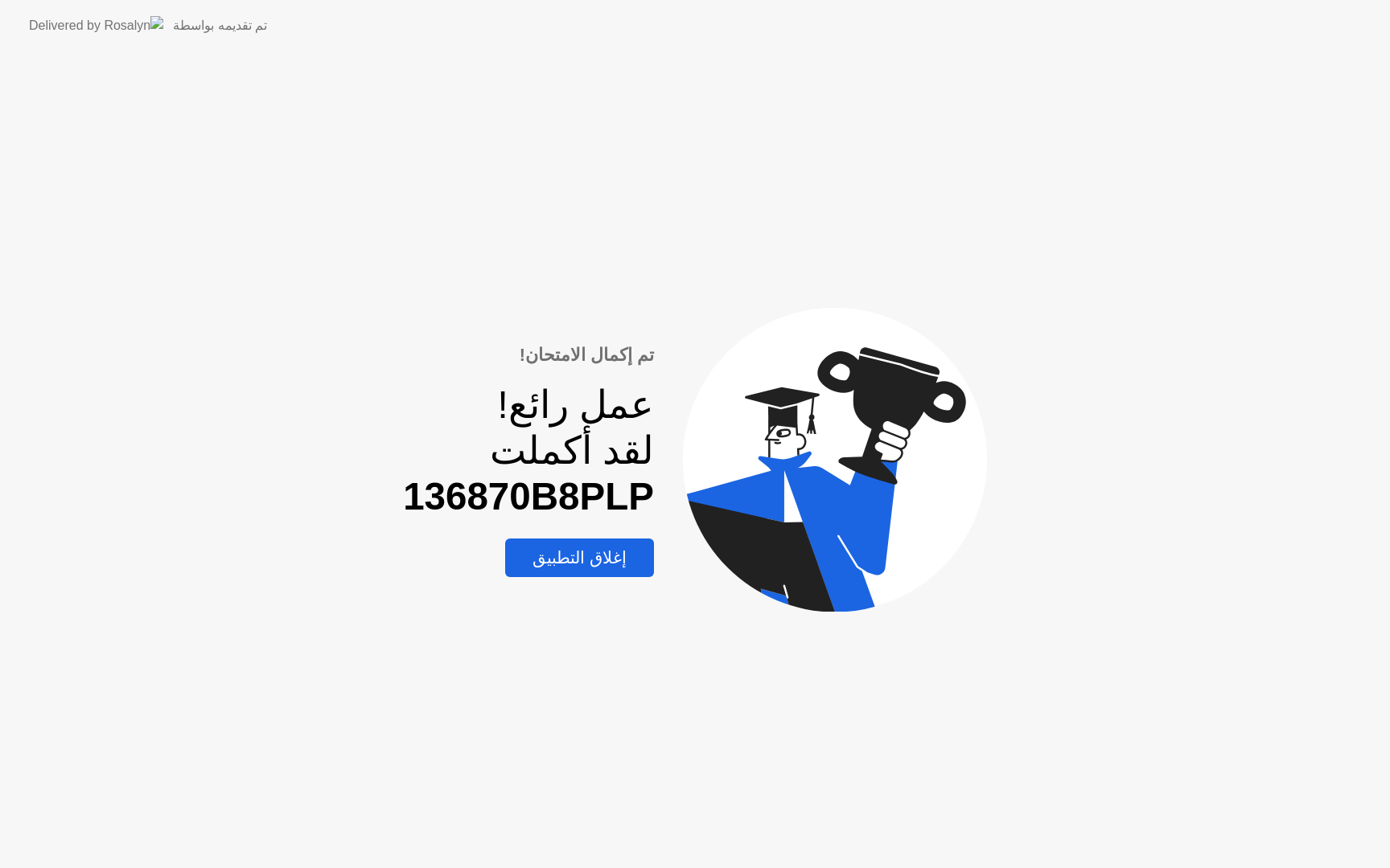
click at [596, 560] on div "إغلاق التطبيق" at bounding box center [579, 557] width 139 height 21
